Goal: Register for event/course

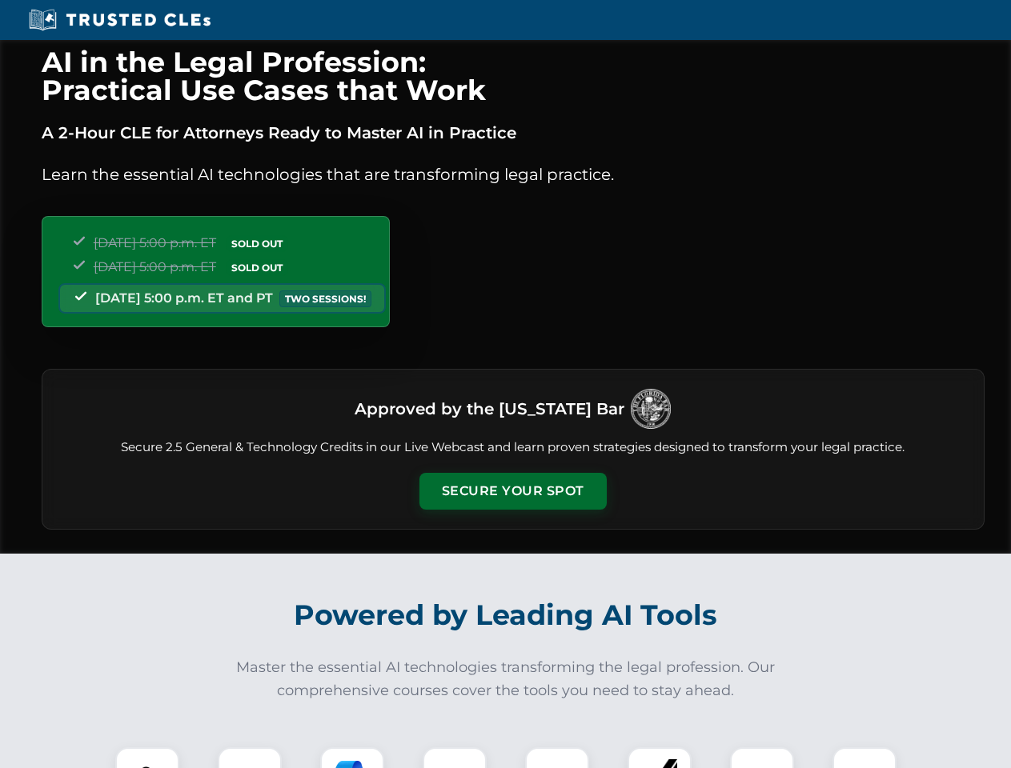
click at [512, 492] on button "Secure Your Spot" at bounding box center [512, 491] width 187 height 37
click at [147, 758] on img at bounding box center [147, 779] width 46 height 46
